Goal: Task Accomplishment & Management: Manage account settings

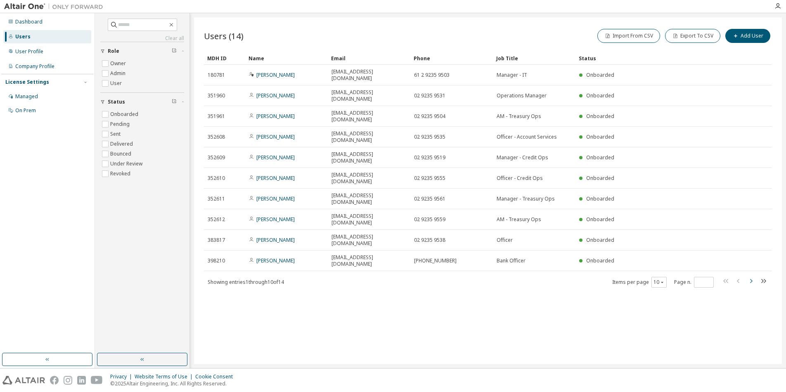
click at [747, 276] on icon "button" at bounding box center [750, 281] width 10 height 10
type input "*"
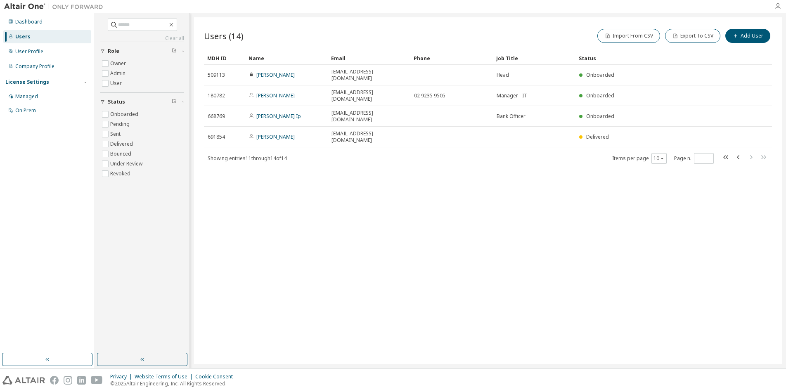
click at [775, 6] on icon "button" at bounding box center [777, 6] width 7 height 7
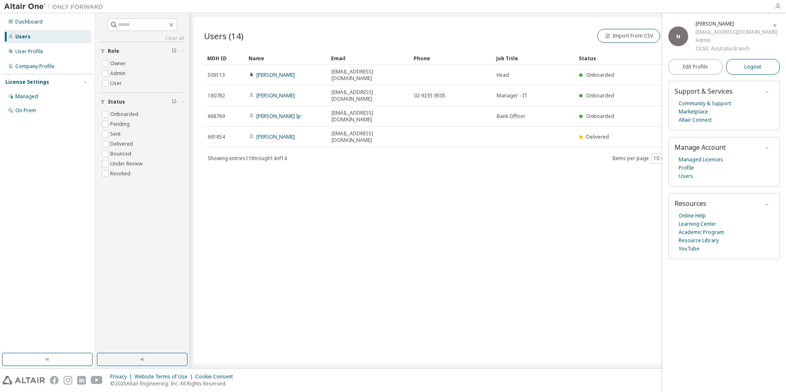
click at [749, 67] on span "Logout" at bounding box center [752, 67] width 17 height 8
